Goal: Task Accomplishment & Management: Manage account settings

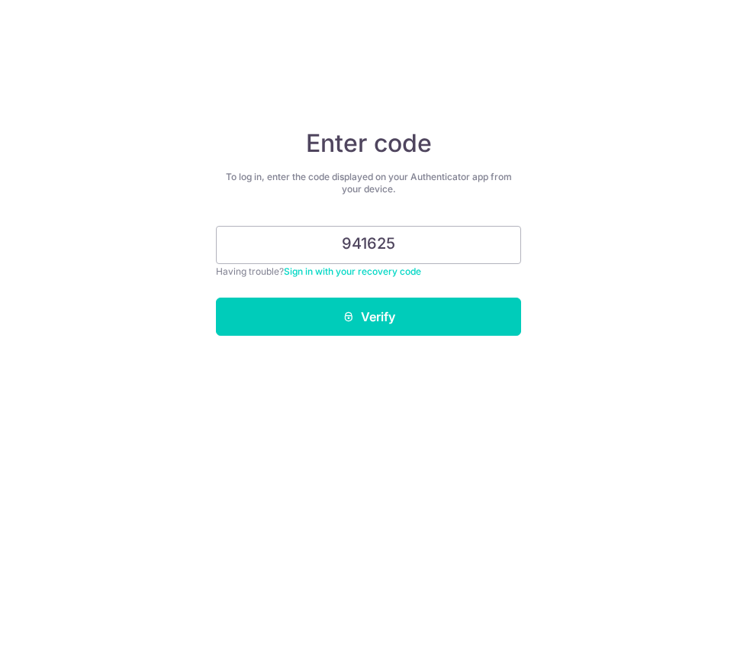
type input "941625"
click at [368, 317] on button "Verify" at bounding box center [368, 317] width 305 height 38
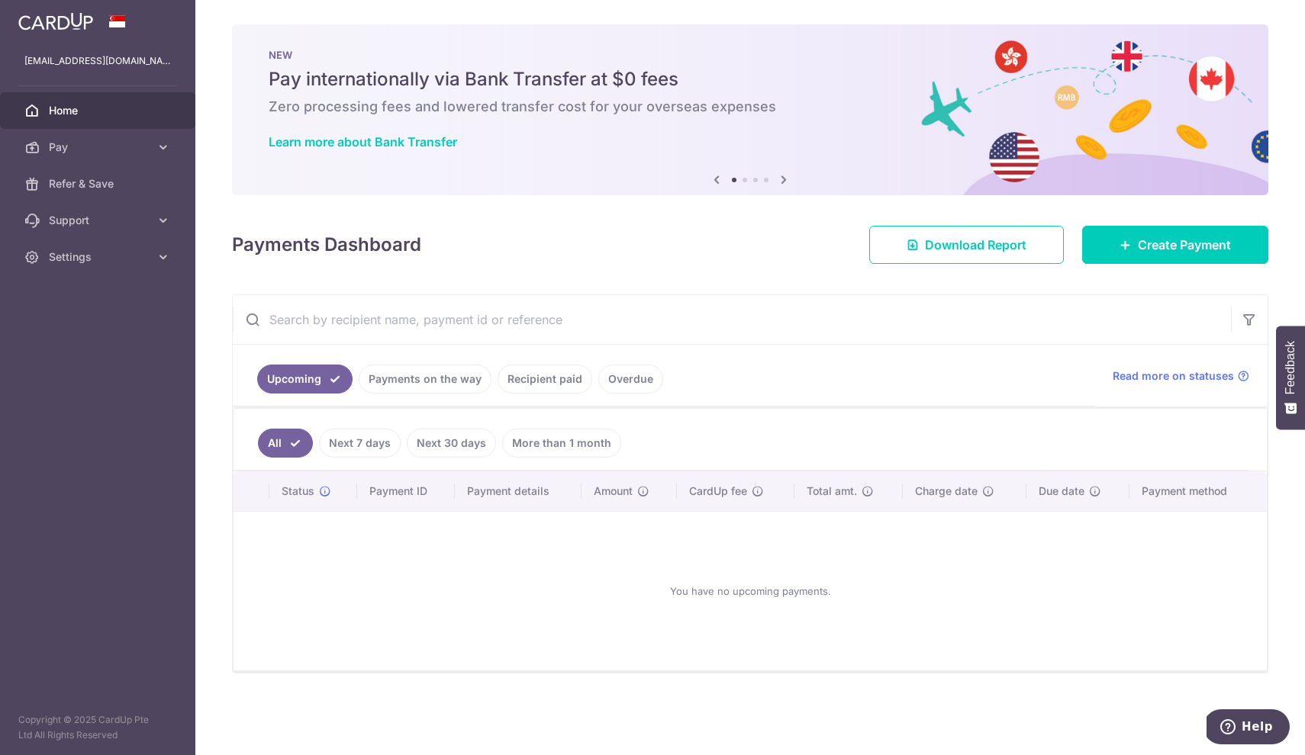
click at [338, 453] on link "Next 7 days" at bounding box center [360, 443] width 82 height 29
click at [401, 387] on link "Payments on the way" at bounding box center [425, 379] width 133 height 29
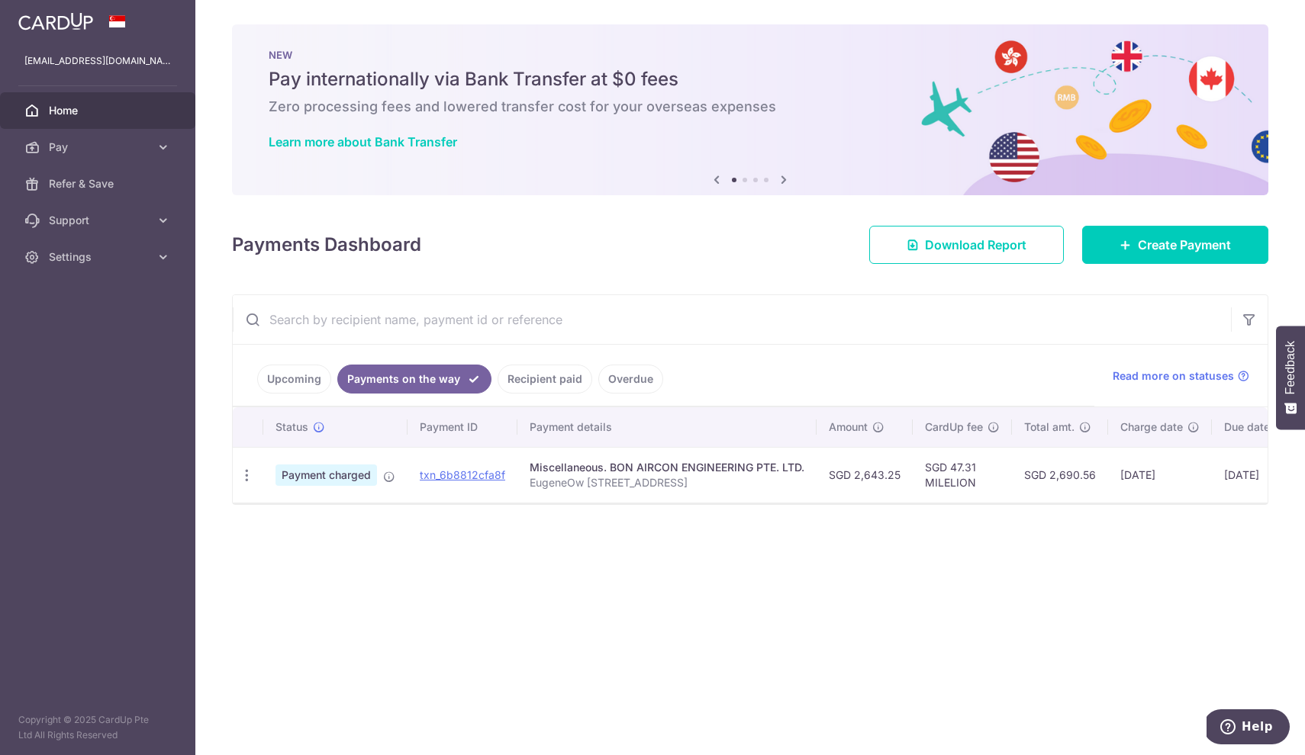
click at [314, 376] on link "Upcoming" at bounding box center [294, 379] width 74 height 29
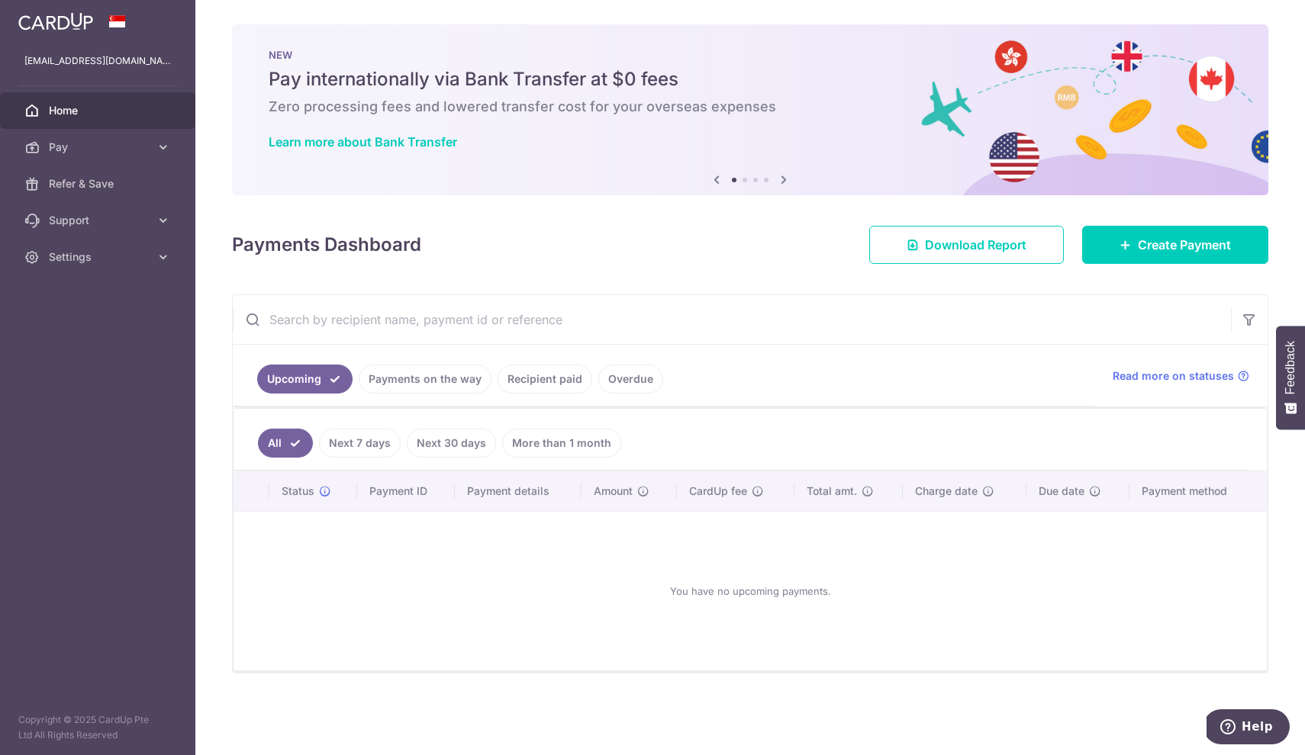
click at [442, 380] on link "Payments on the way" at bounding box center [425, 379] width 133 height 29
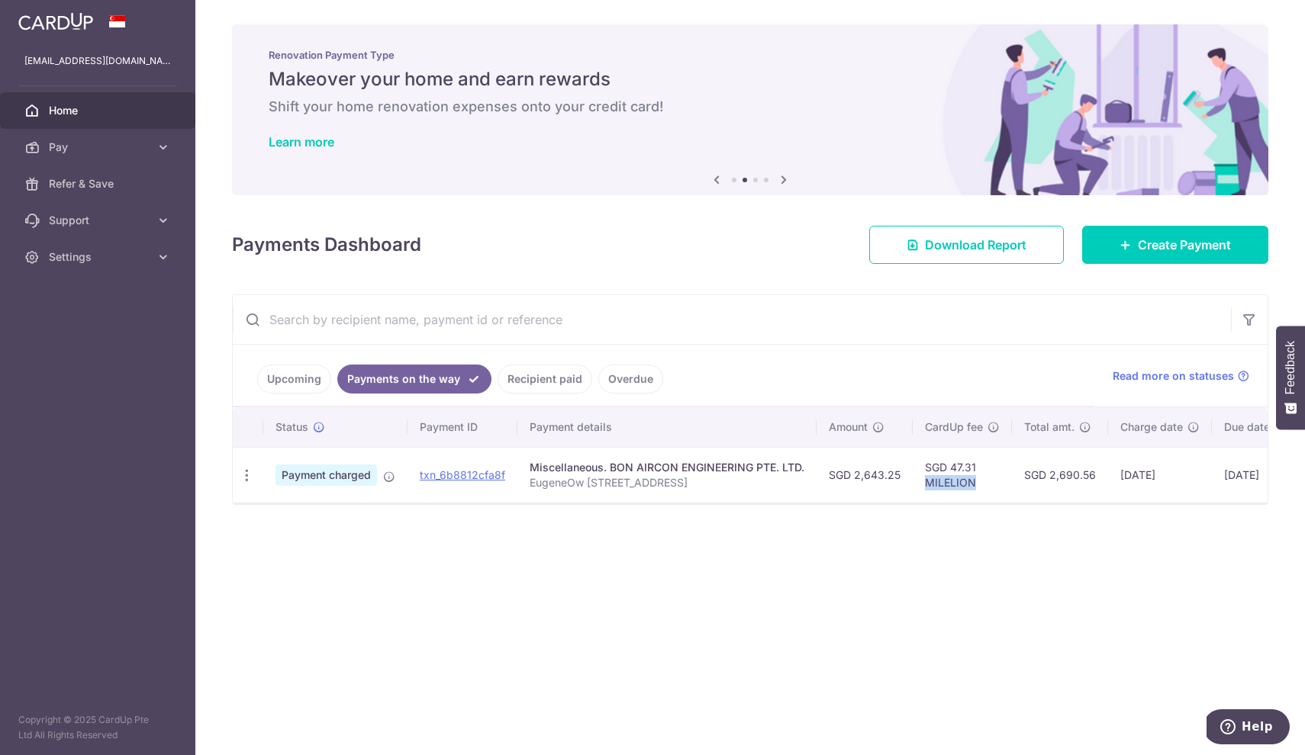
drag, startPoint x: 922, startPoint y: 482, endPoint x: 983, endPoint y: 482, distance: 61.0
click at [736, 482] on td "SGD 47.31 MILELION" at bounding box center [961, 475] width 99 height 56
copy td "MILELION"
click at [736, 527] on div "× Pause Schedule Pause all future payments in this series Pause just this one p…" at bounding box center [749, 377] width 1109 height 755
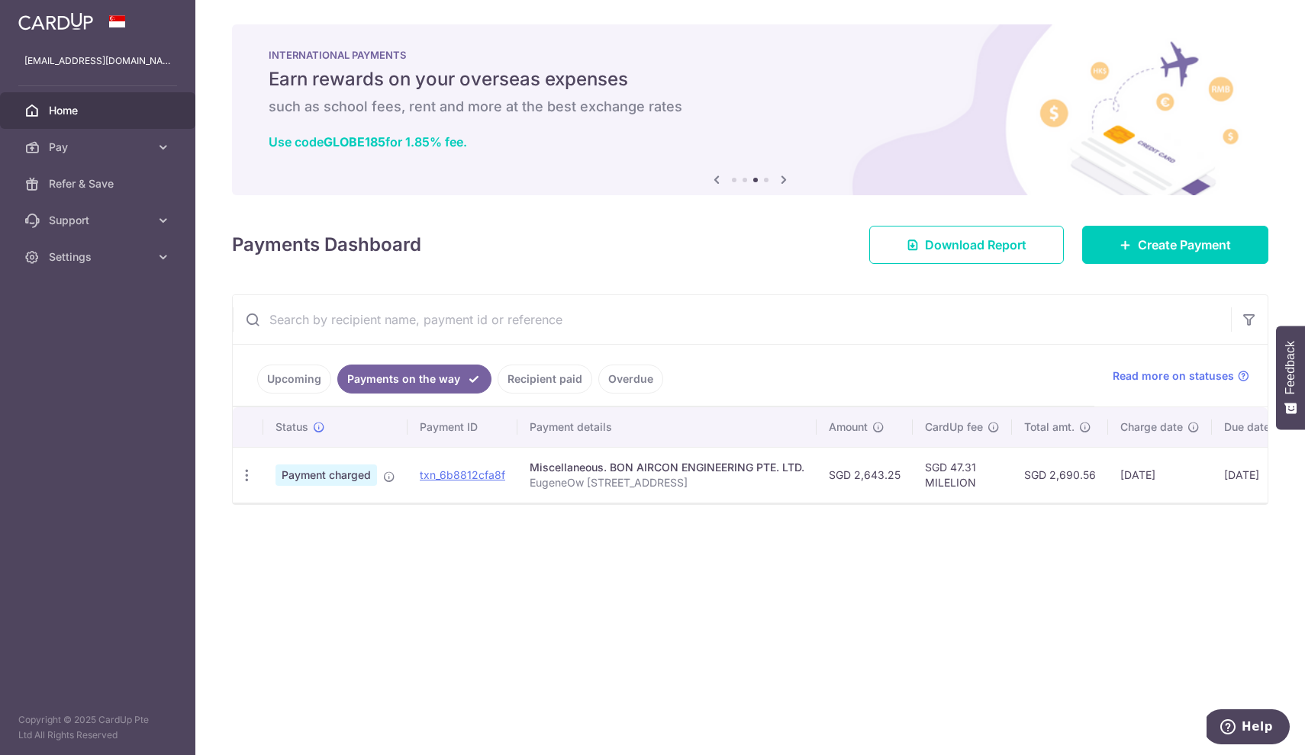
click at [578, 565] on div "× Pause Schedule Pause all future payments in this series Pause just this one p…" at bounding box center [749, 377] width 1109 height 755
click at [146, 117] on span "Home" at bounding box center [99, 110] width 101 height 15
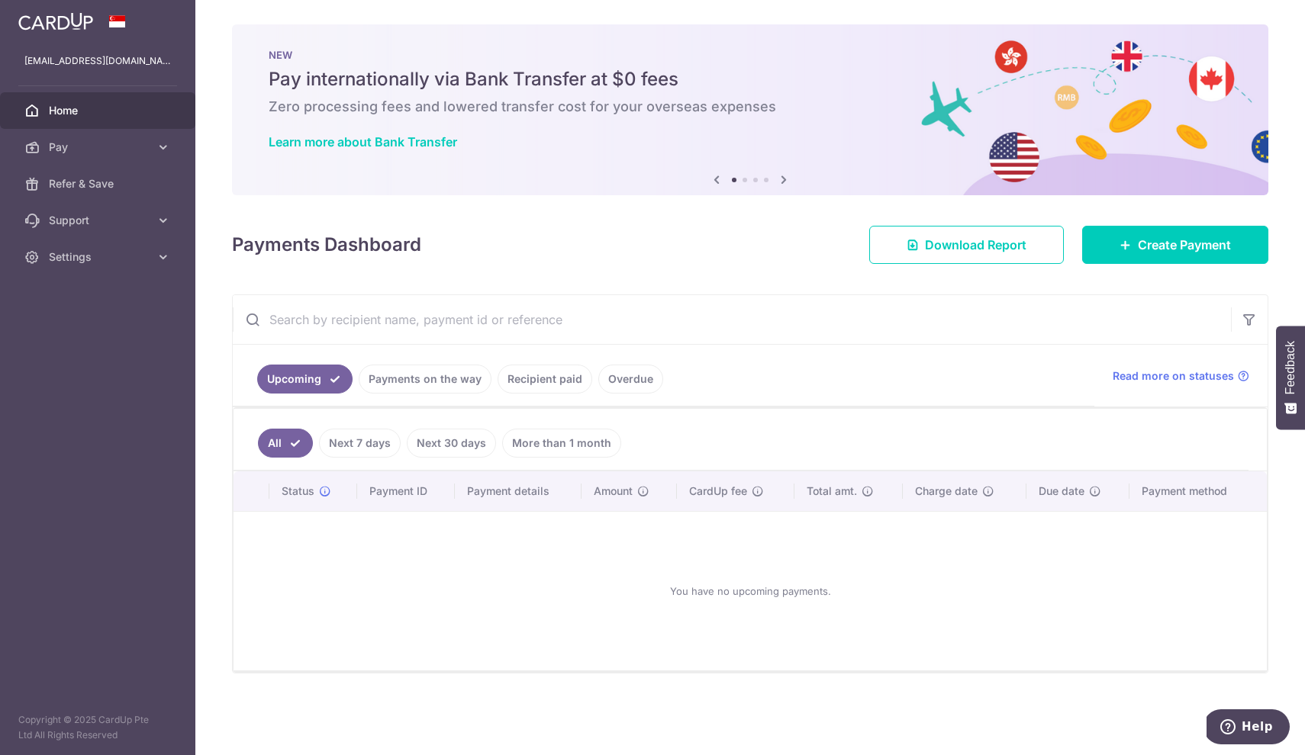
click at [784, 175] on icon at bounding box center [783, 179] width 18 height 19
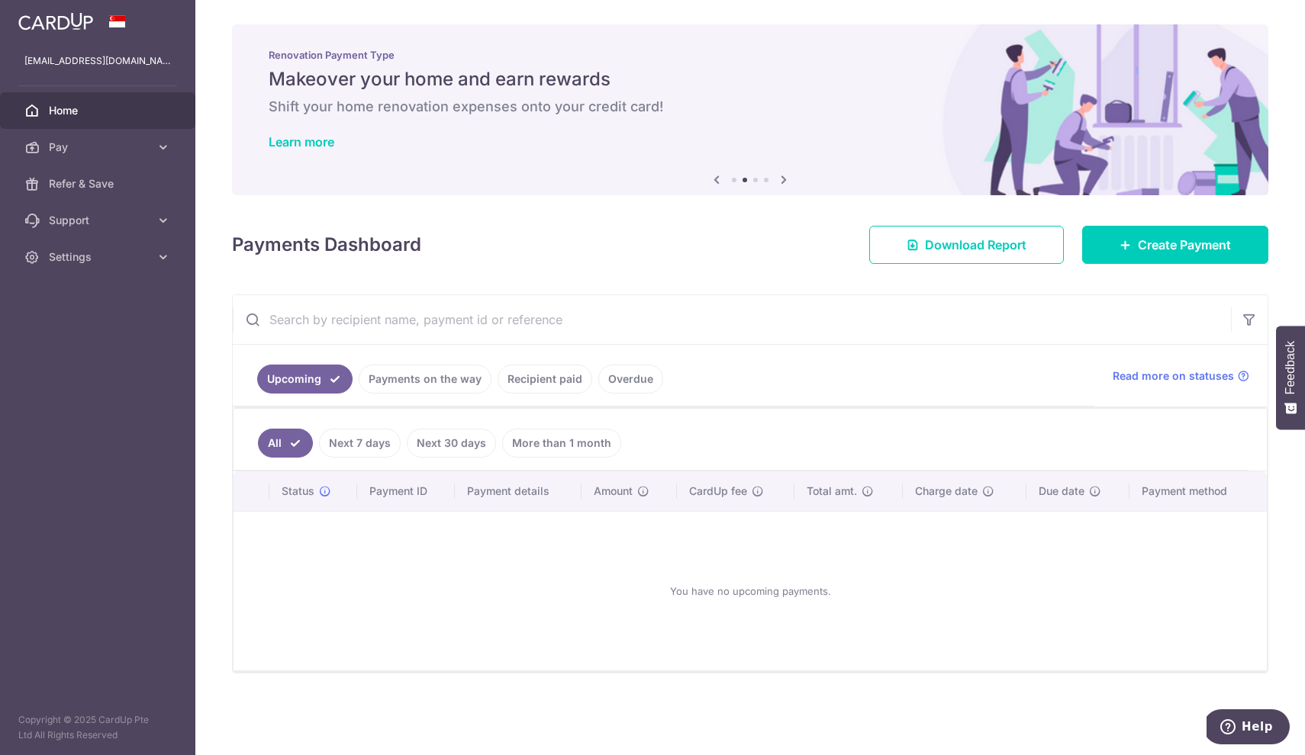
click at [784, 175] on icon at bounding box center [783, 179] width 18 height 19
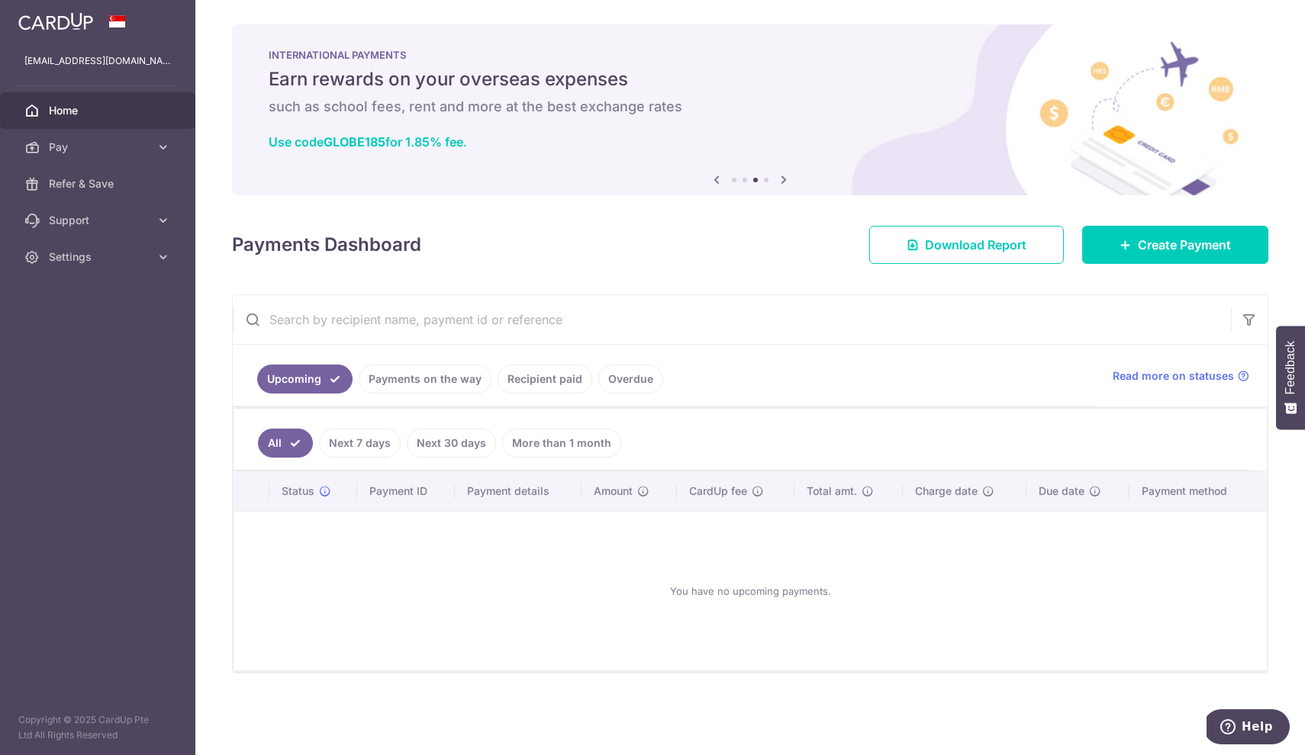
click at [784, 175] on icon at bounding box center [783, 179] width 18 height 19
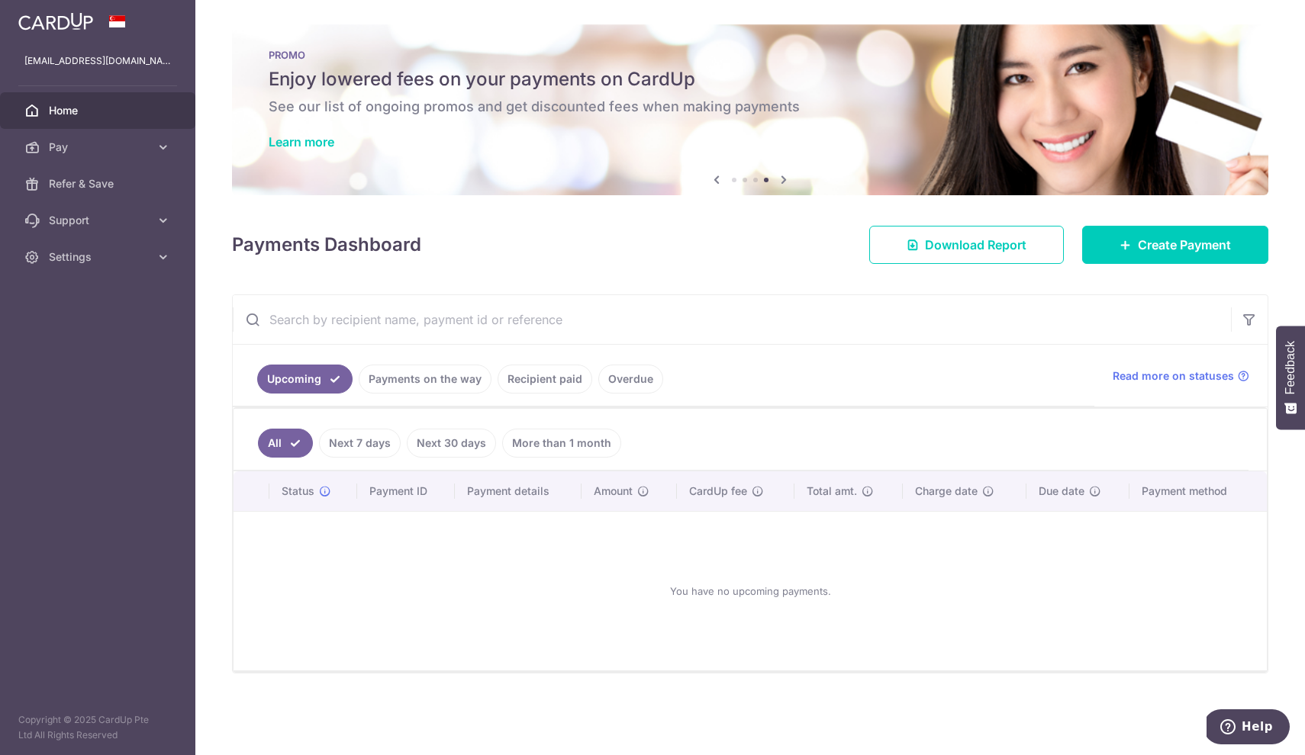
click at [784, 175] on icon at bounding box center [783, 179] width 18 height 19
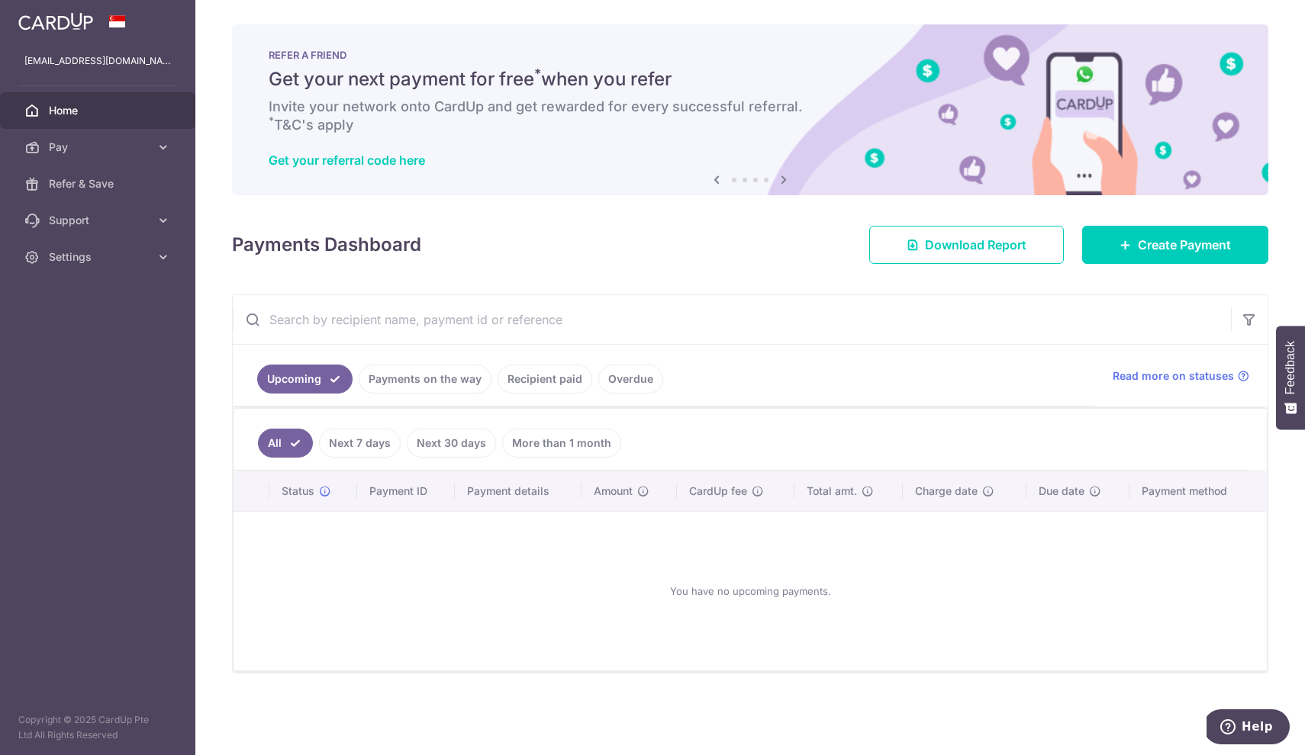
click at [784, 175] on icon at bounding box center [783, 179] width 18 height 19
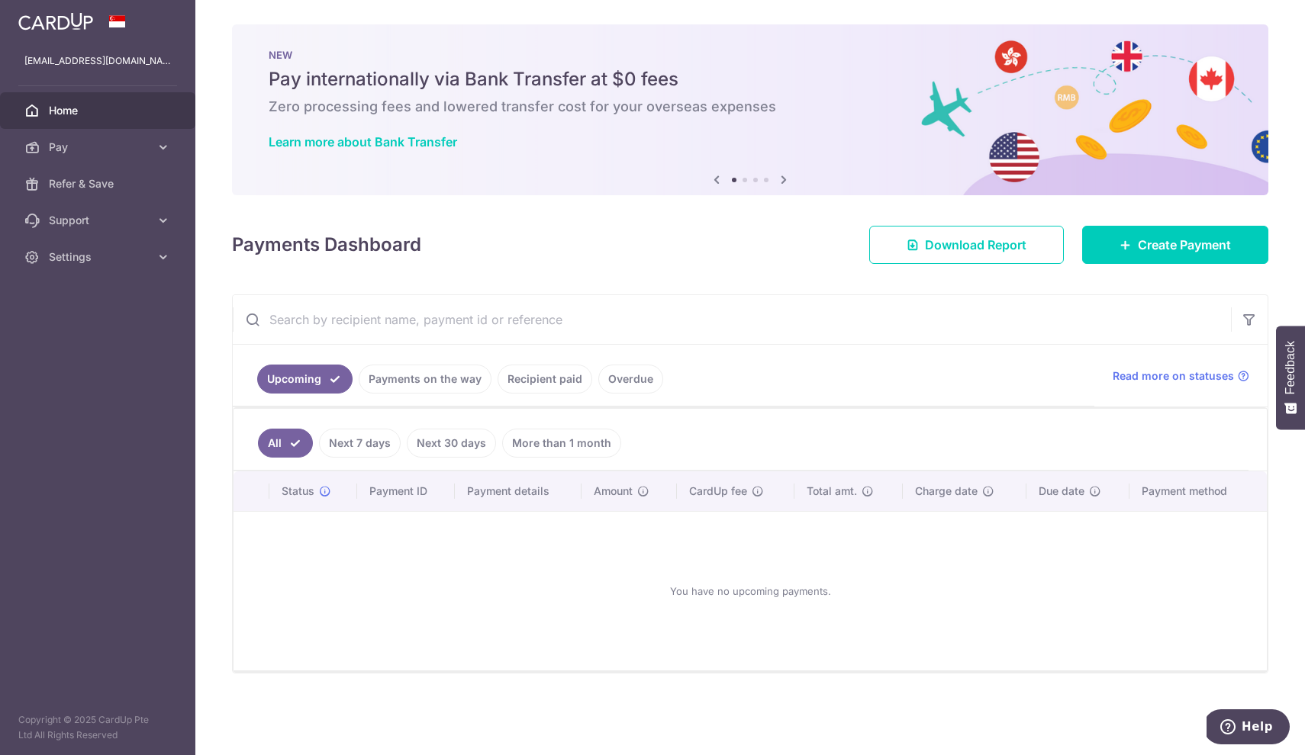
click at [709, 180] on icon at bounding box center [716, 179] width 18 height 19
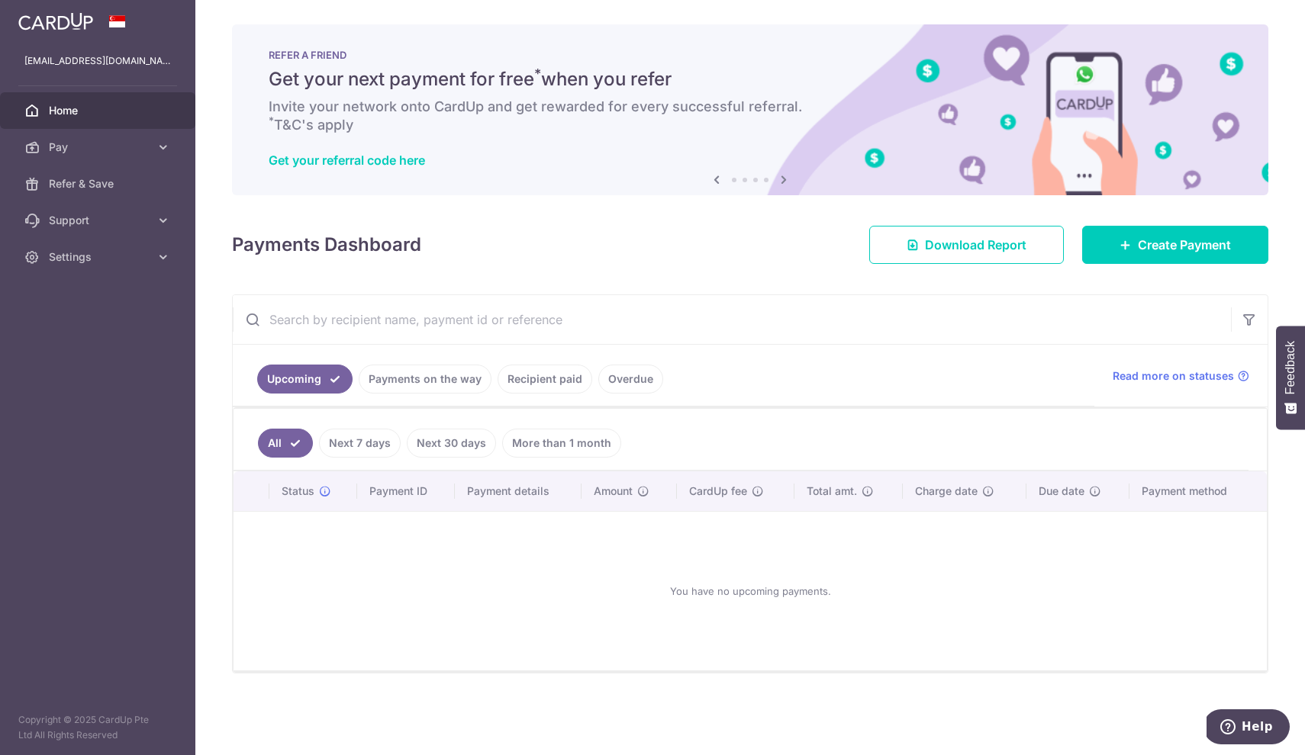
click at [784, 177] on icon at bounding box center [783, 179] width 18 height 19
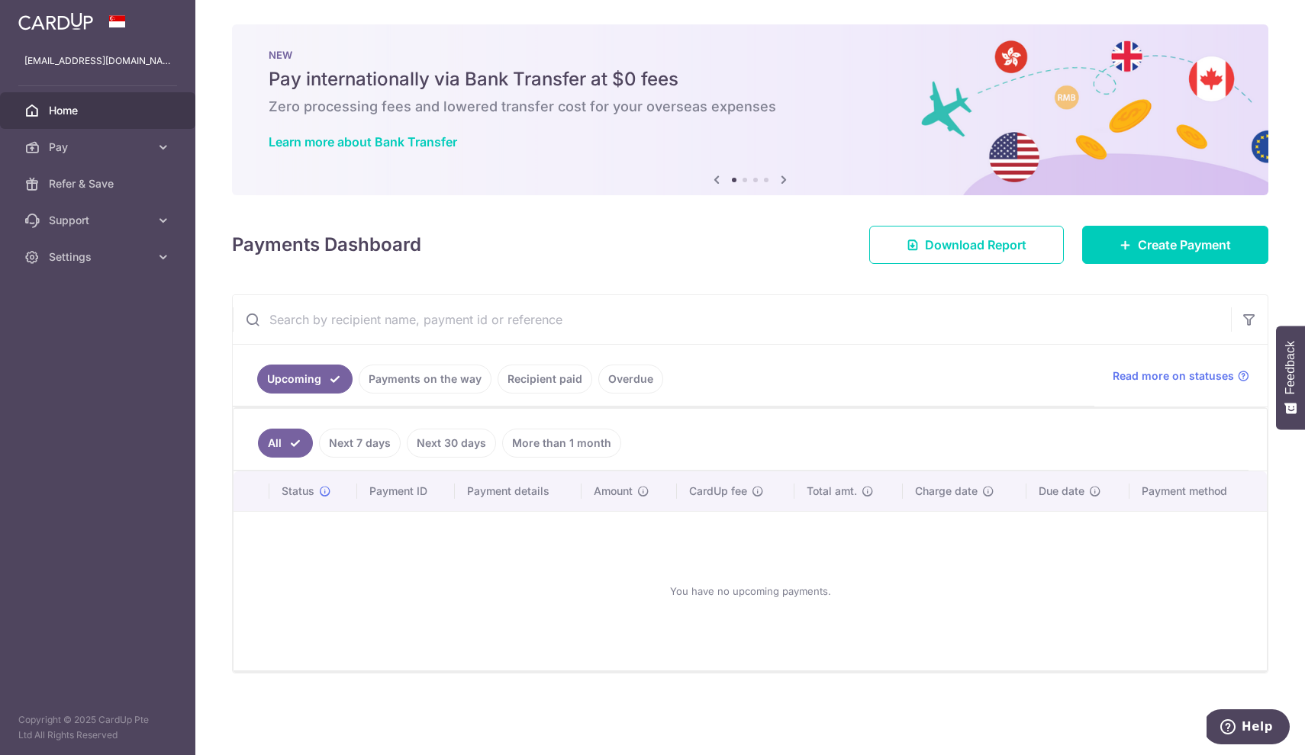
click at [784, 177] on icon at bounding box center [783, 179] width 18 height 19
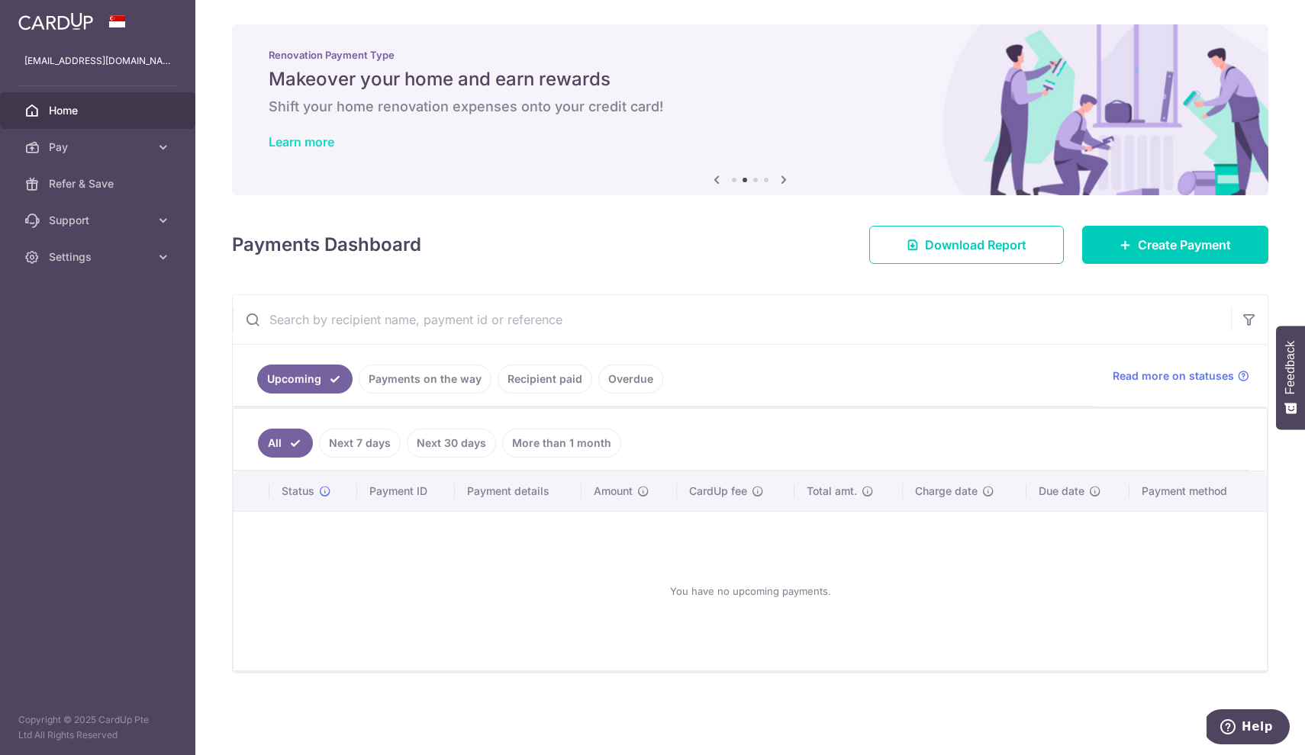
click at [320, 142] on link "Learn more" at bounding box center [302, 141] width 66 height 15
click at [408, 380] on link "Payments on the way" at bounding box center [425, 379] width 133 height 29
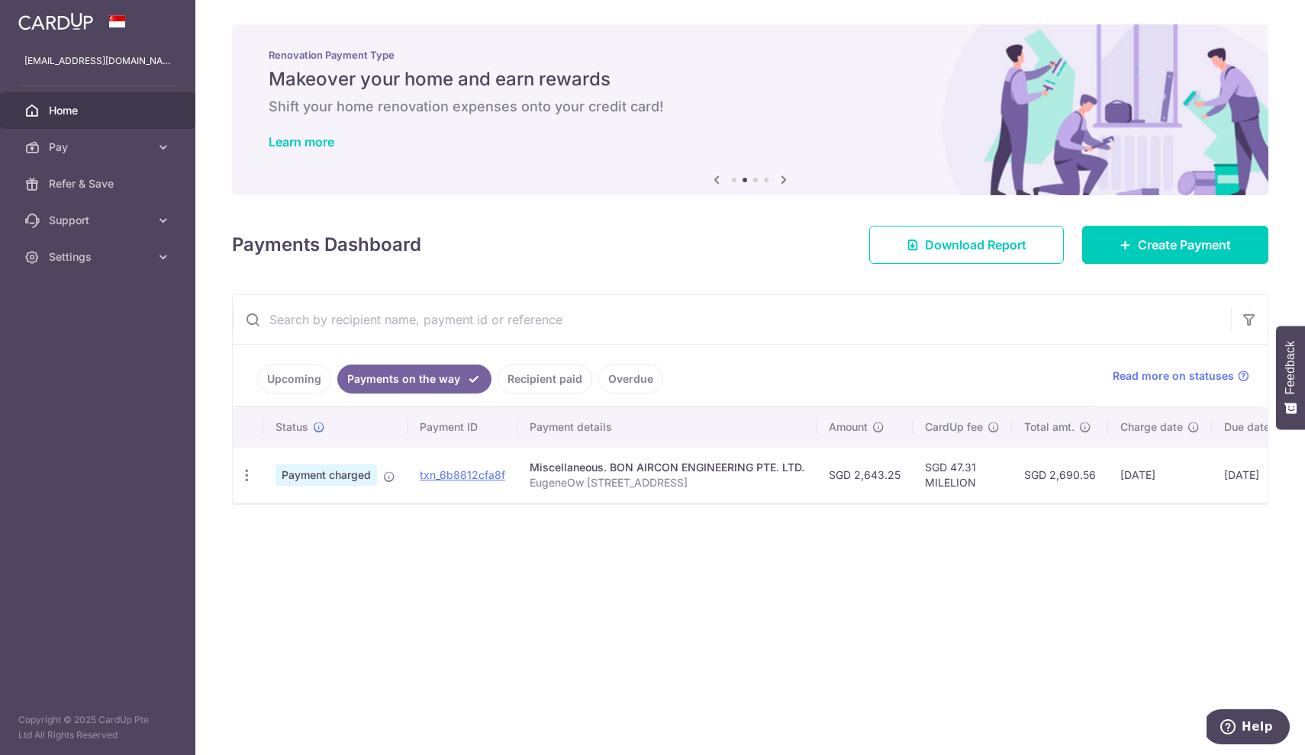
click at [951, 562] on div "× Pause Schedule Pause all future payments in this series Pause just this one p…" at bounding box center [749, 377] width 1109 height 755
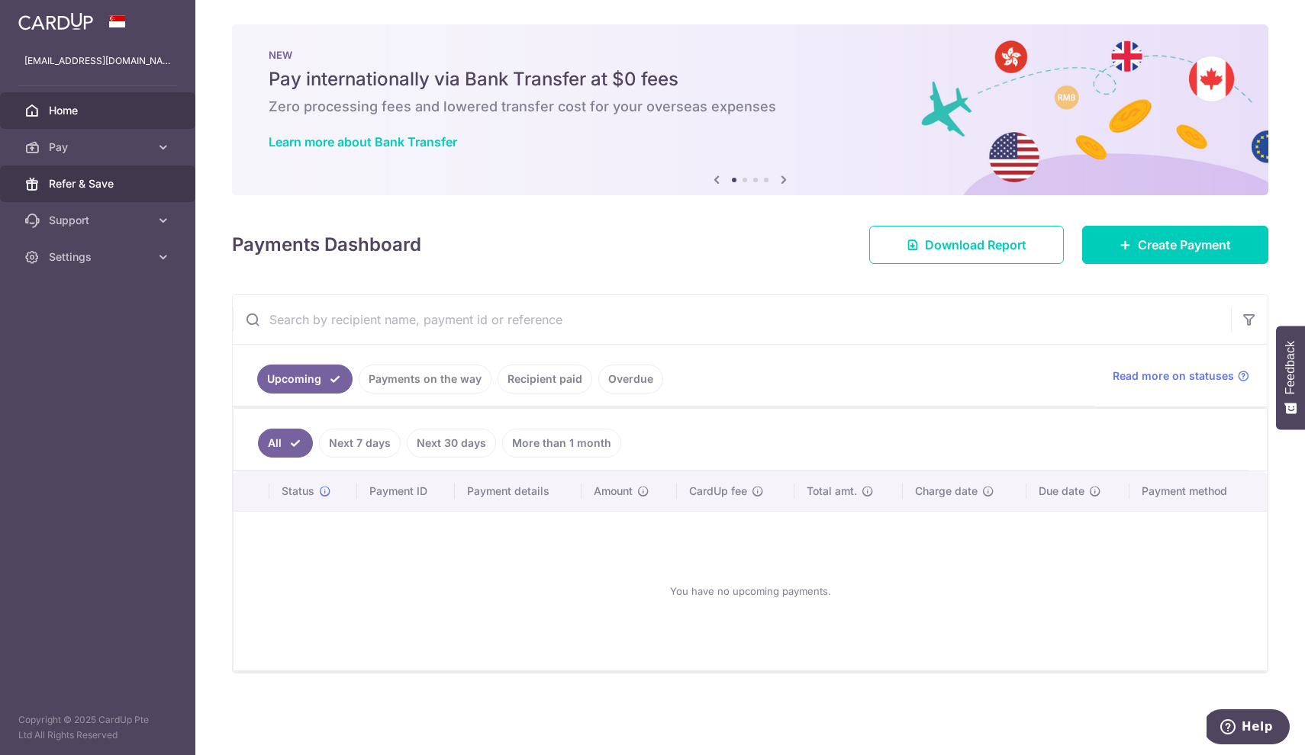
click at [145, 181] on span "Refer & Save" at bounding box center [99, 183] width 101 height 15
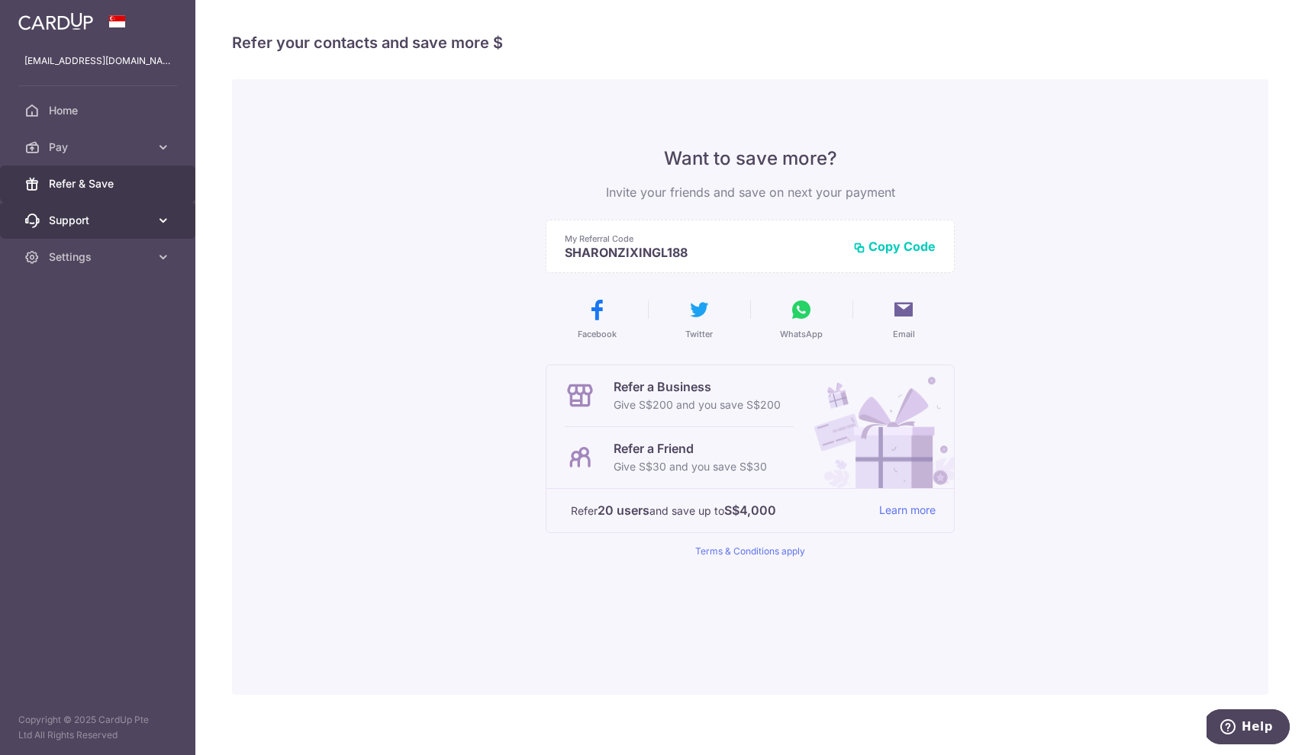
click at [150, 215] on link "Support" at bounding box center [97, 220] width 195 height 37
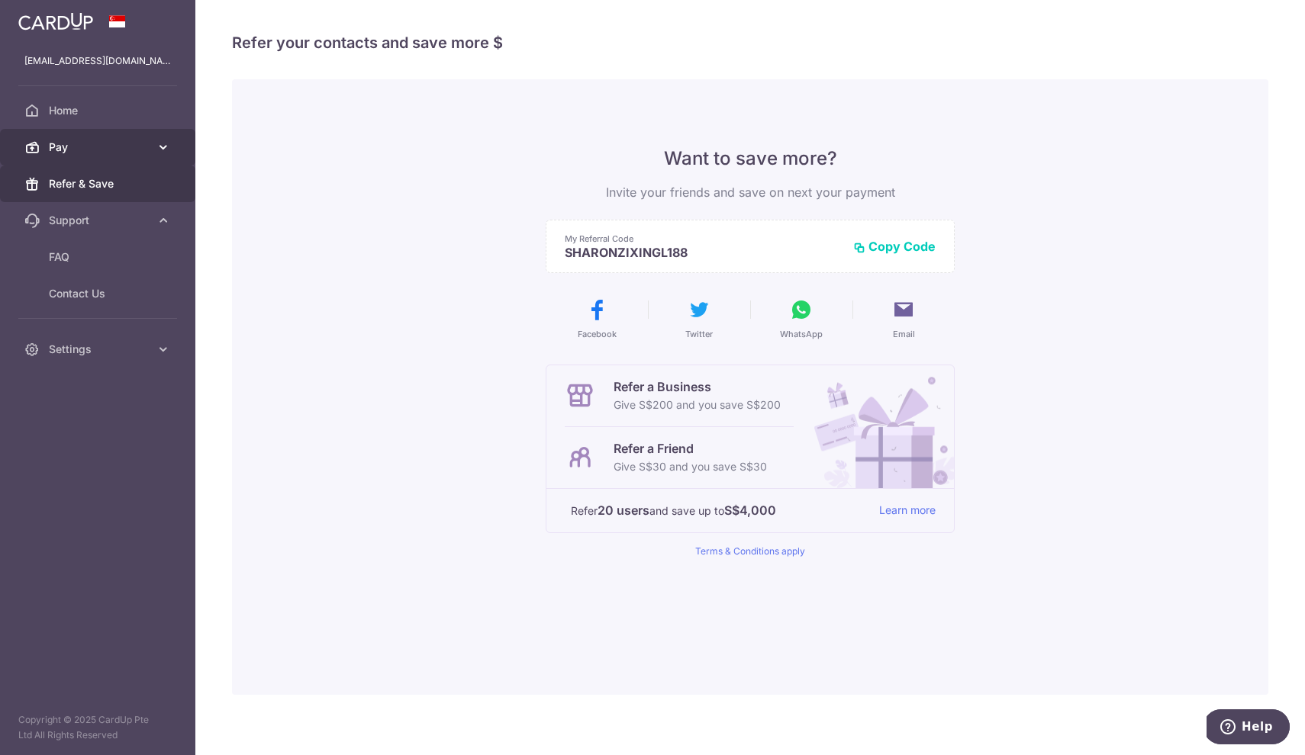
click at [145, 143] on span "Pay" at bounding box center [99, 147] width 101 height 15
